Goal: Task Accomplishment & Management: Manage account settings

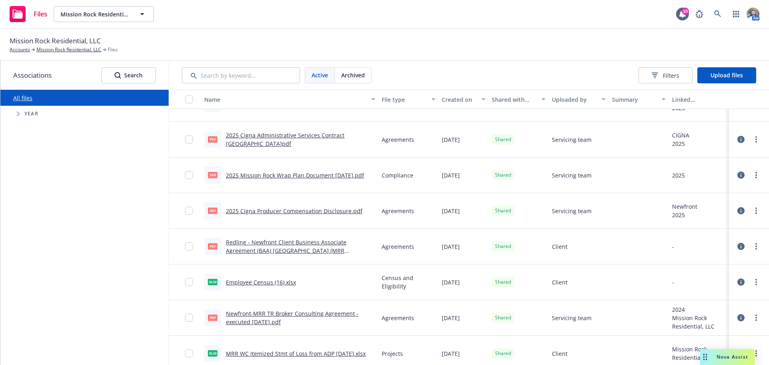
scroll to position [401, 0]
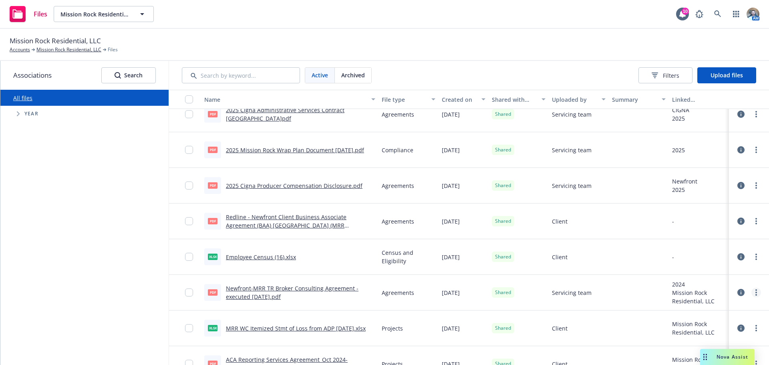
click at [756, 291] on icon "more" at bounding box center [757, 292] width 2 height 6
click at [722, 248] on link "Download" at bounding box center [721, 250] width 80 height 16
click at [613, 40] on div "Mission Rock Residential, LLC Accounts Mission Rock Residential, LLC Files" at bounding box center [385, 45] width 750 height 18
click at [108, 17] on span "Mission Rock Residential, LLC" at bounding box center [94, 14] width 69 height 8
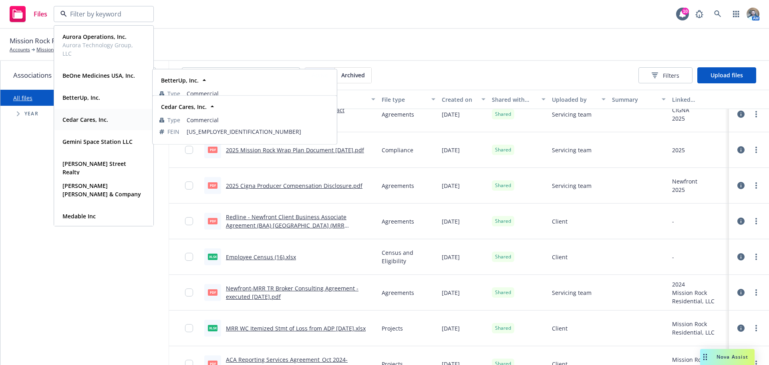
click at [86, 112] on div "Cedar Cares, Inc. Type Commercial FEIN 81-2461266" at bounding box center [103, 119] width 99 height 21
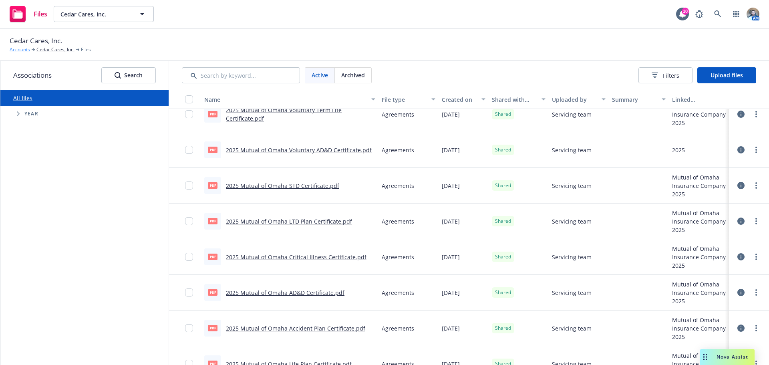
click at [27, 49] on link "Accounts" at bounding box center [20, 49] width 20 height 7
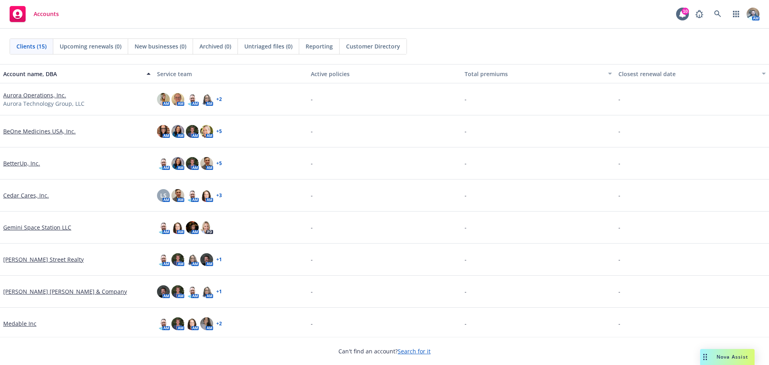
click at [21, 195] on link "Cedar Cares, Inc." at bounding box center [26, 195] width 46 height 8
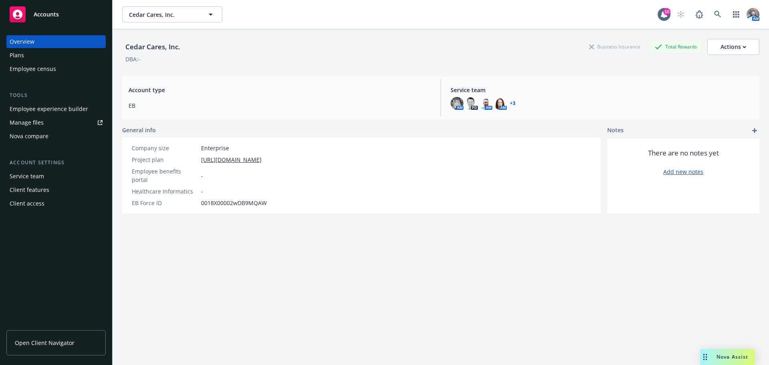
click at [26, 198] on div "Client access" at bounding box center [27, 203] width 35 height 13
